Goal: Task Accomplishment & Management: Manage account settings

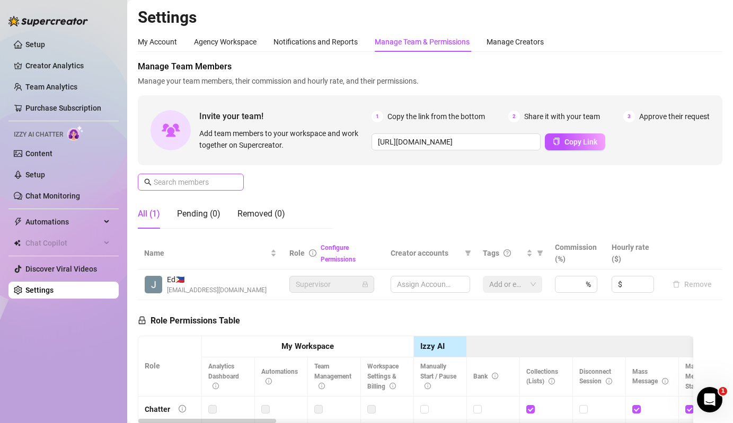
click at [186, 190] on span at bounding box center [191, 182] width 106 height 17
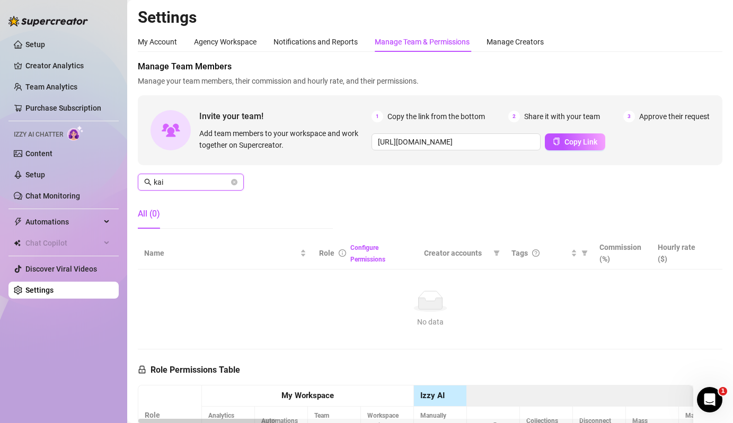
type input "ka"
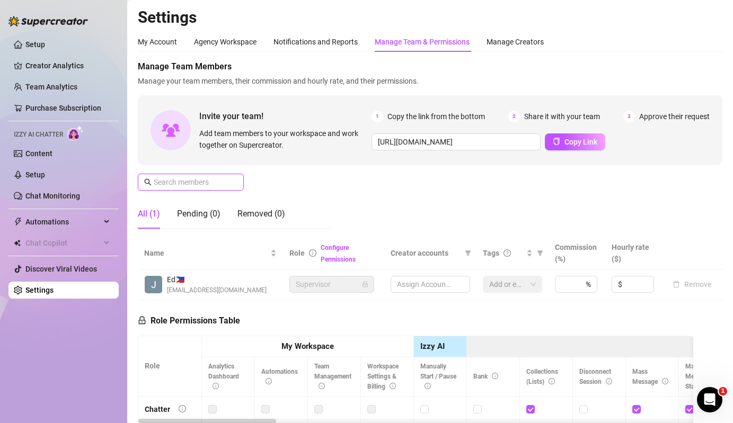
type input "a"
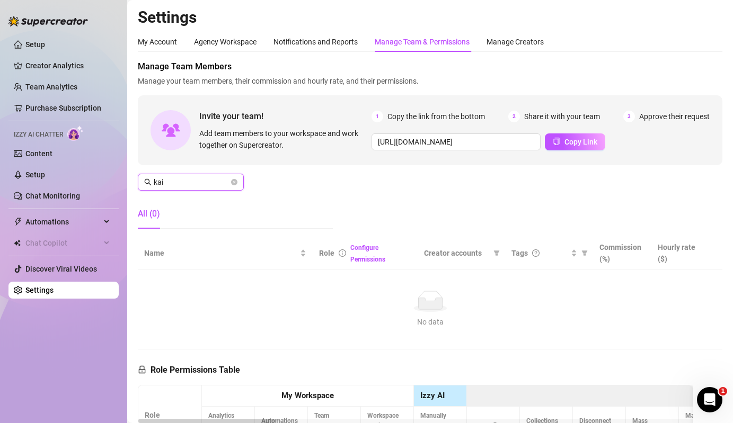
type input "kai"
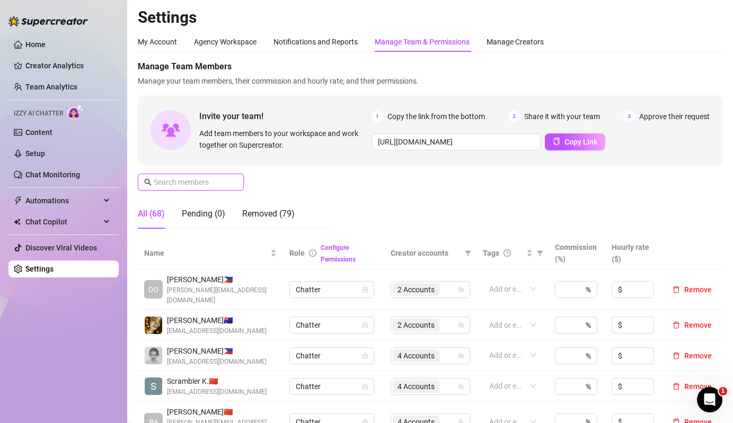
click at [190, 182] on input "text" at bounding box center [191, 182] width 75 height 12
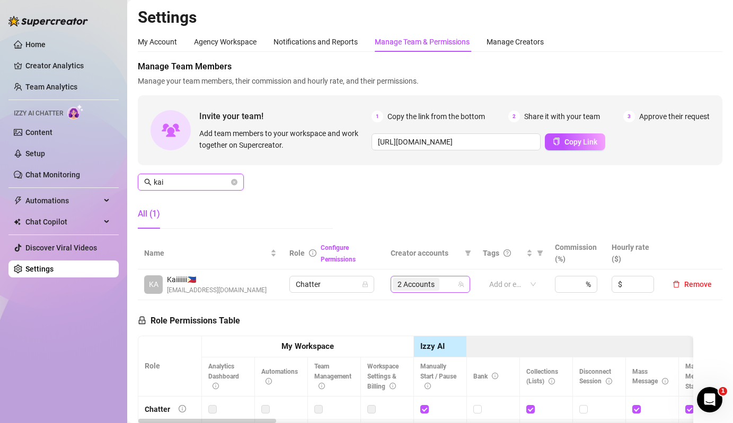
click at [423, 290] on span "2 Accounts" at bounding box center [415, 285] width 37 height 12
type input "kai"
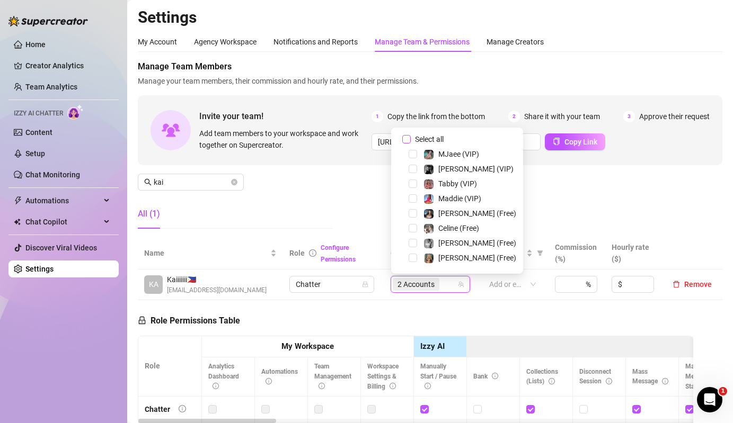
click at [428, 143] on span "Select all" at bounding box center [429, 140] width 37 height 12
click at [411, 143] on input "Select all" at bounding box center [406, 139] width 8 height 8
click at [428, 143] on span "Select all" at bounding box center [429, 140] width 37 height 12
click at [411, 143] on input "Select all" at bounding box center [406, 139] width 8 height 8
checkbox input "false"
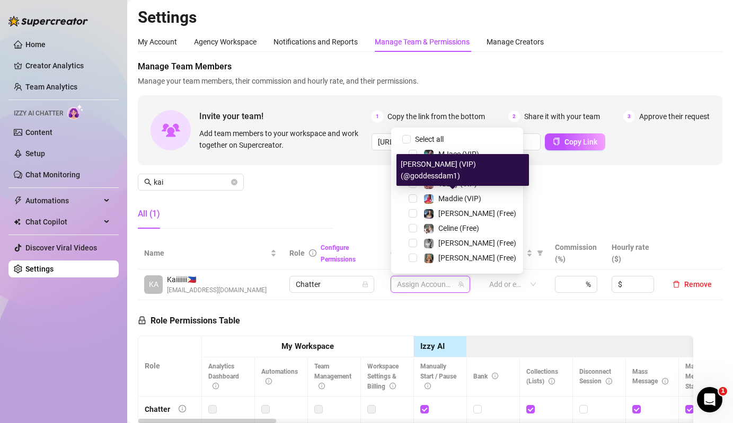
click at [446, 184] on div "Maddie (VIP) (@goddessdam1)" at bounding box center [462, 170] width 132 height 32
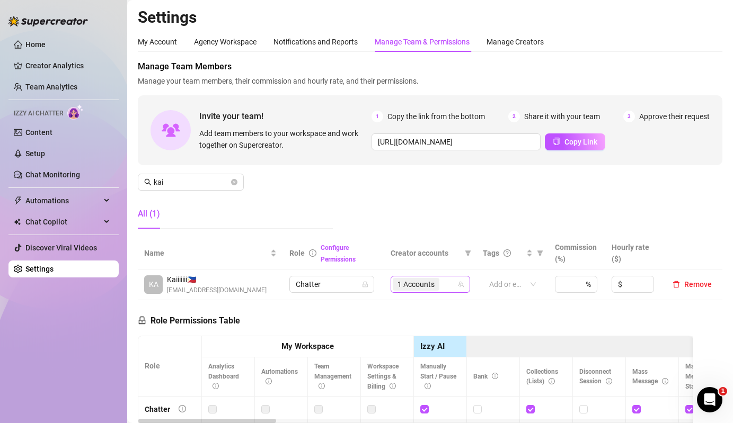
click at [431, 291] on div "1 Accounts" at bounding box center [417, 284] width 49 height 15
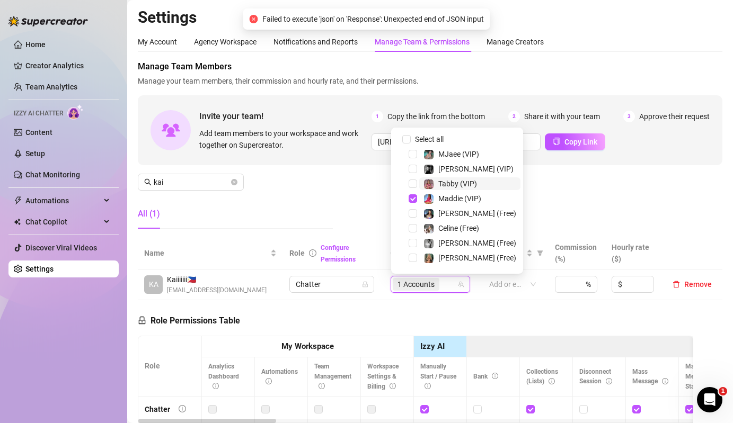
click at [442, 187] on span "Tabby (VIP)" at bounding box center [457, 184] width 39 height 8
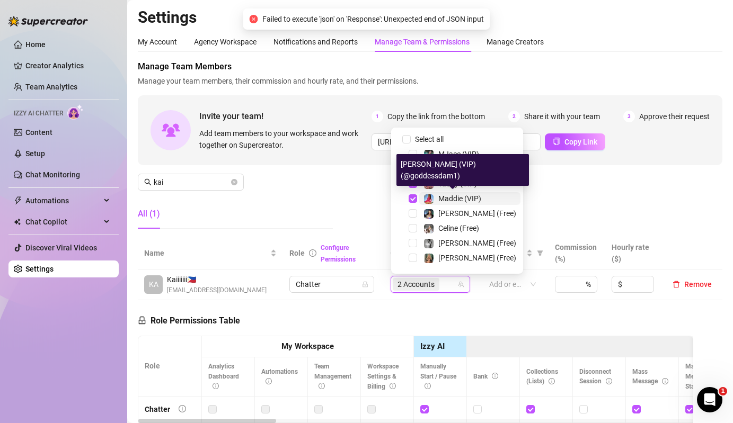
click at [444, 197] on span "Maddie (VIP)" at bounding box center [459, 198] width 43 height 8
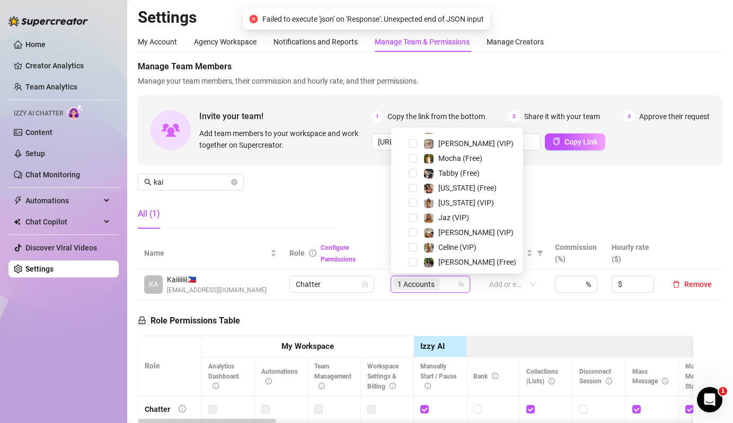
scroll to position [138, 0]
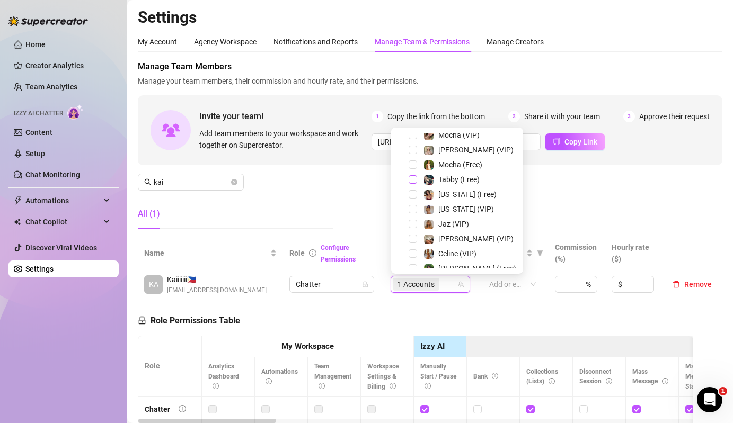
click at [416, 178] on span "Select tree node" at bounding box center [413, 179] width 8 height 8
click at [372, 184] on div "Manage Team Members Manage your team members, their commission and hourly rate,…" at bounding box center [430, 148] width 585 height 177
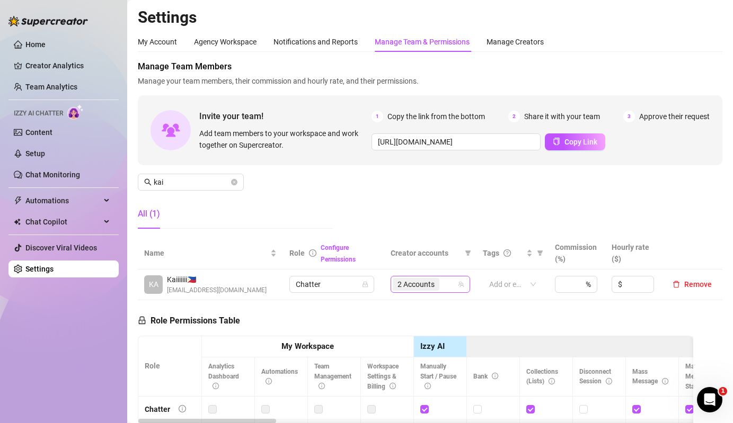
click at [422, 285] on span "2 Accounts" at bounding box center [415, 285] width 37 height 12
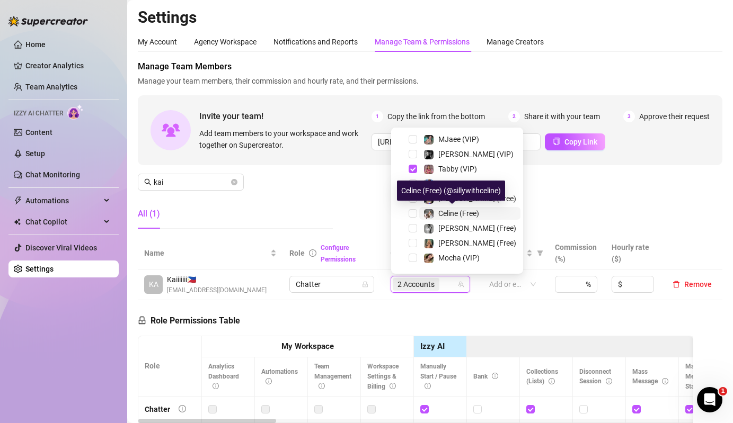
scroll to position [161, 0]
